Goal: Communication & Community: Answer question/provide support

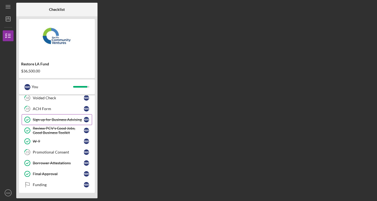
scroll to position [61, 0]
click at [199, 142] on div "Checklist Restore LA Fund $36,500.00 N W You Icon/Expander Eligibility 6 / 6 Ic…" at bounding box center [195, 100] width 358 height 195
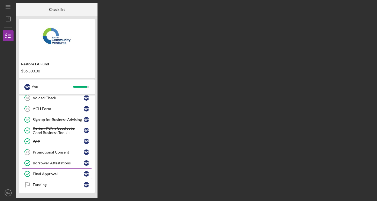
click at [48, 173] on div "Final Approval" at bounding box center [58, 173] width 51 height 4
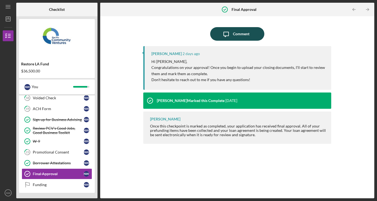
click at [237, 35] on div "Comment" at bounding box center [241, 34] width 17 height 14
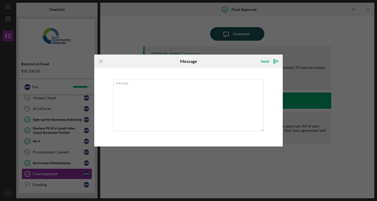
type textarea "H"
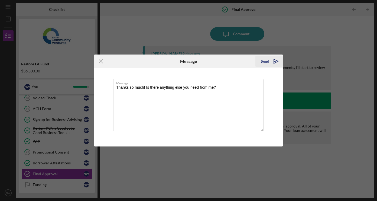
type textarea "Thanks so much! Is there anything else you need from me?"
click at [265, 61] on div "Send" at bounding box center [265, 61] width 8 height 11
